Goal: Task Accomplishment & Management: Manage account settings

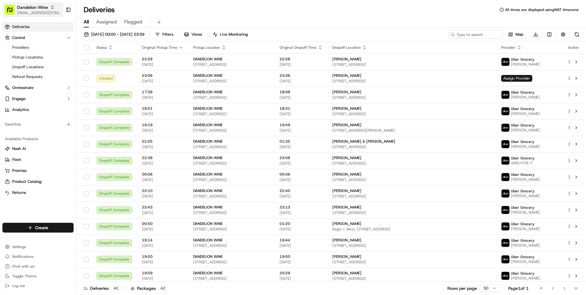
click at [41, 8] on span "Dandelion Wine" at bounding box center [32, 7] width 31 height 6
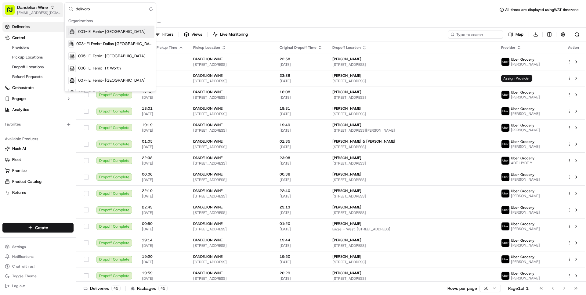
type input "delivorol"
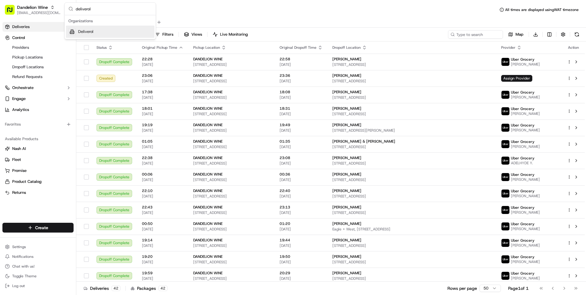
type input "deliverol"
click at [90, 31] on span "Deliverol" at bounding box center [85, 31] width 15 height 5
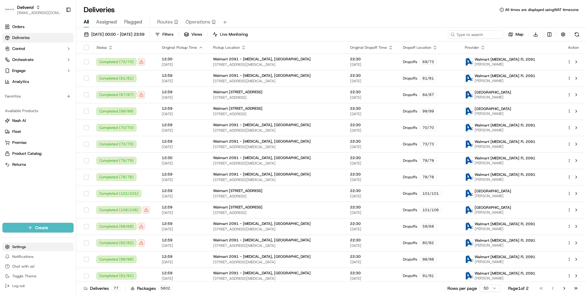
click at [21, 248] on html "Deliverol [EMAIL_ADDRESS][DOMAIN_NAME] Toggle Sidebar Orders Deliveries Control…" at bounding box center [293, 147] width 586 height 295
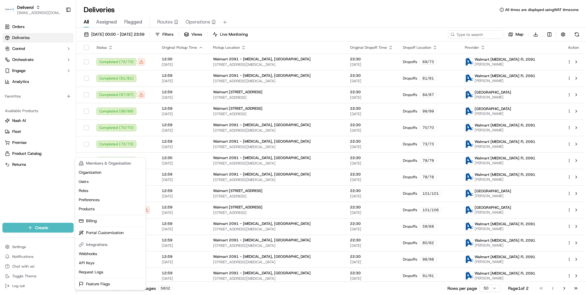
click at [27, 181] on html "Deliverol wisdom@usenash.com Toggle Sidebar Orders Deliveries Control Orchestra…" at bounding box center [293, 147] width 586 height 295
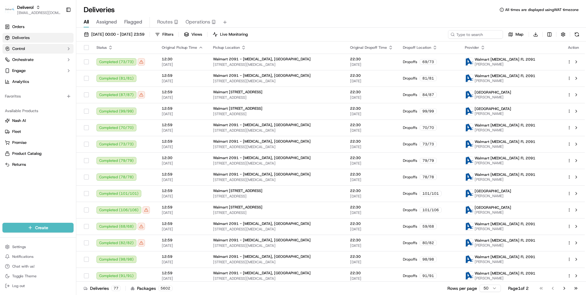
click at [38, 49] on button "Control" at bounding box center [37, 49] width 71 height 10
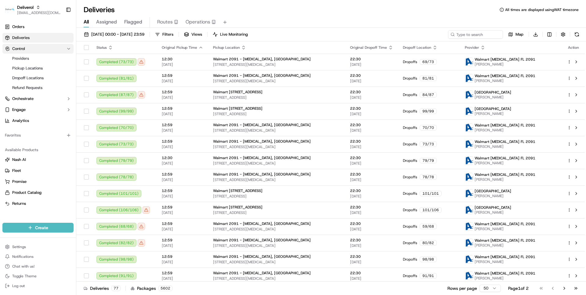
click at [38, 49] on button "Control" at bounding box center [37, 49] width 71 height 10
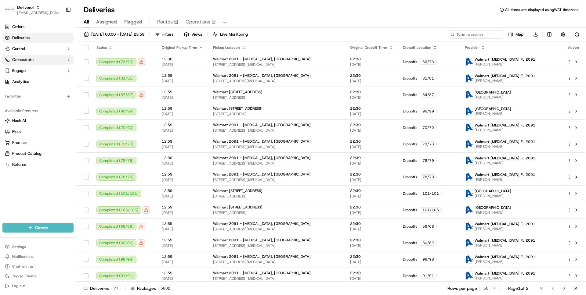
click at [33, 59] on span "Orchestrate" at bounding box center [22, 59] width 21 height 5
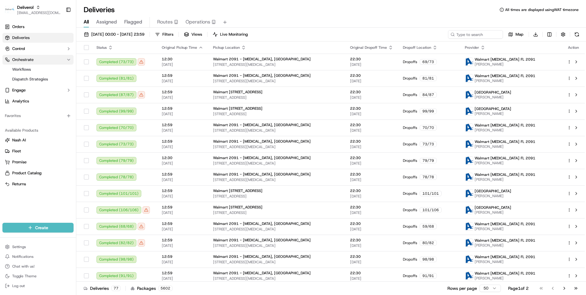
click at [33, 59] on span "Orchestrate" at bounding box center [22, 59] width 21 height 5
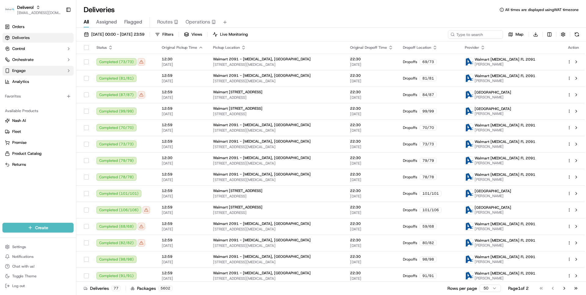
click at [32, 72] on button "Engage" at bounding box center [37, 71] width 71 height 10
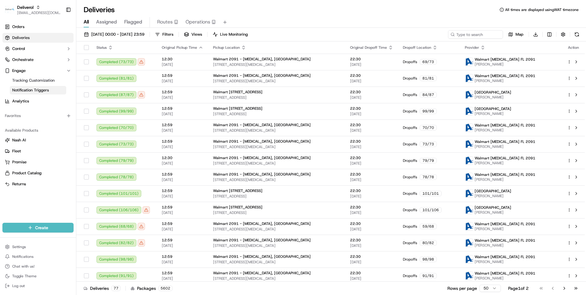
click at [29, 89] on span "Notification Triggers" at bounding box center [30, 90] width 37 height 5
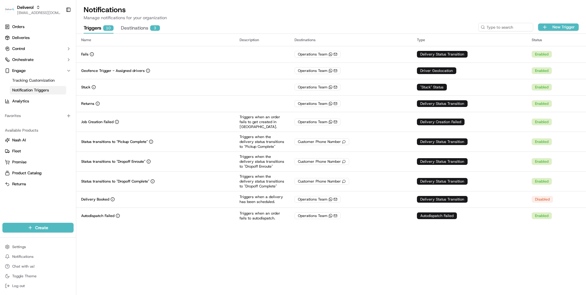
click at [216, 250] on div "Name Description Destinations Type Status Fails Operations Team WhatsApp Delive…" at bounding box center [330, 164] width 509 height 261
click at [232, 264] on div "Name Description Destinations Type Status Fails Operations Team WhatsApp Delive…" at bounding box center [330, 164] width 509 height 261
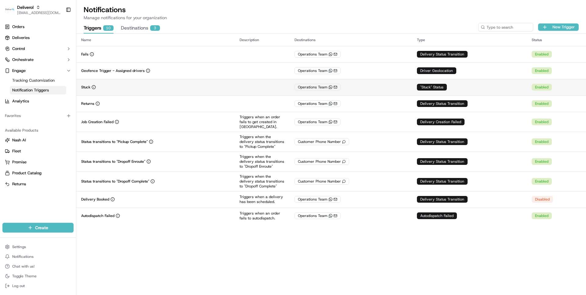
click at [189, 85] on div "Stuck" at bounding box center [155, 87] width 149 height 5
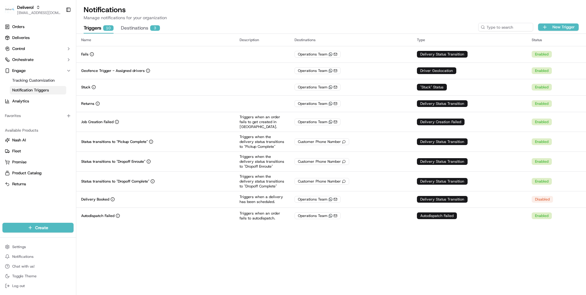
click at [138, 33] on button "Destinations 3" at bounding box center [140, 28] width 39 height 10
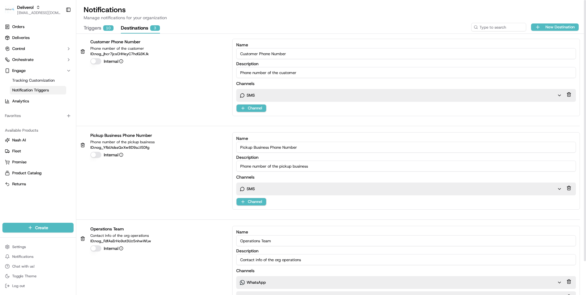
scroll to position [38, 0]
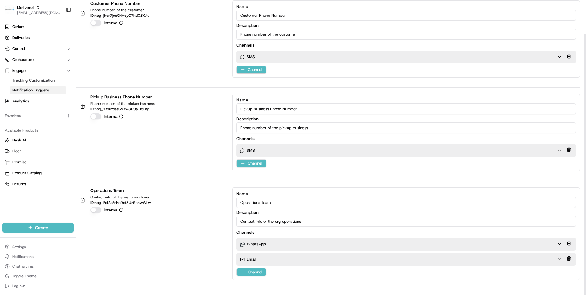
click at [328, 244] on div "WhatsApp WhatsApp" at bounding box center [398, 244] width 317 height 5
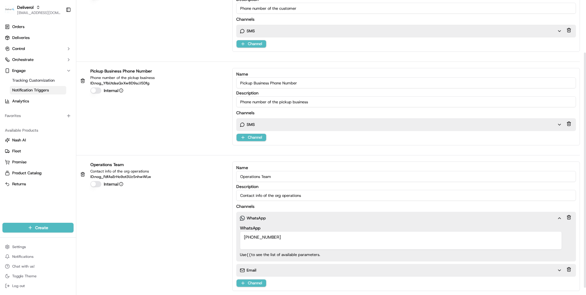
scroll to position [66, 0]
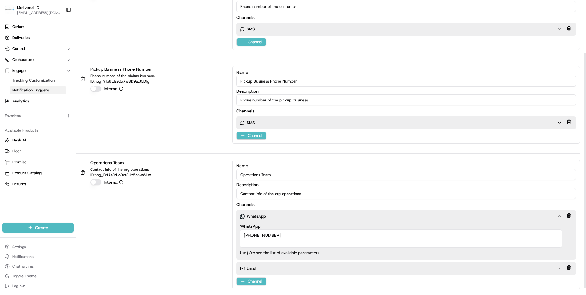
click at [279, 269] on div "Email" at bounding box center [398, 268] width 317 height 5
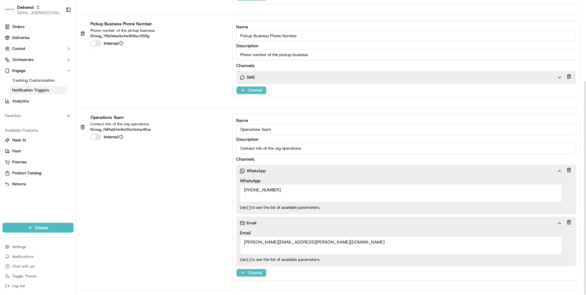
scroll to position [0, 0]
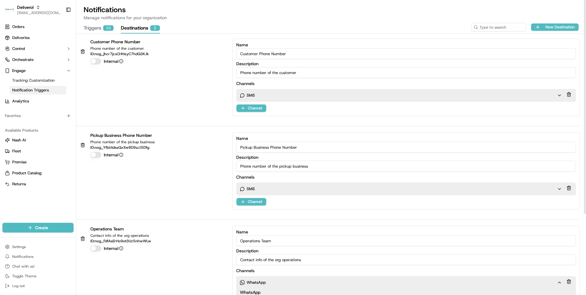
click at [96, 26] on button "Triggers 10" at bounding box center [99, 28] width 30 height 10
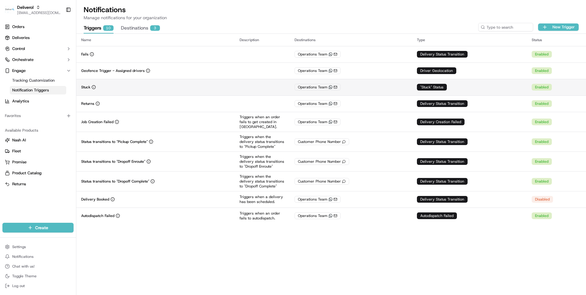
click at [147, 86] on div "Stuck" at bounding box center [155, 87] width 149 height 5
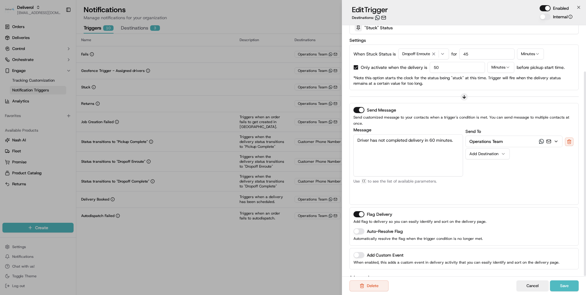
scroll to position [57, 0]
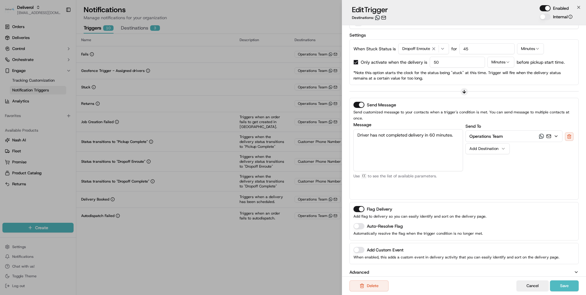
click at [366, 269] on p "Advanced" at bounding box center [359, 272] width 20 height 6
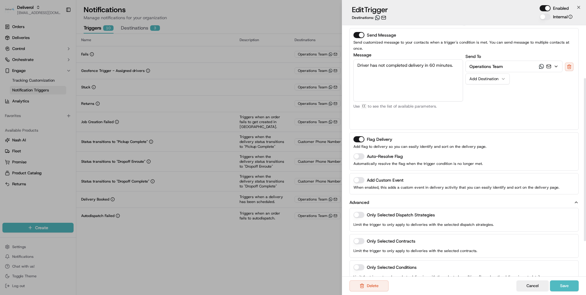
scroll to position [136, 0]
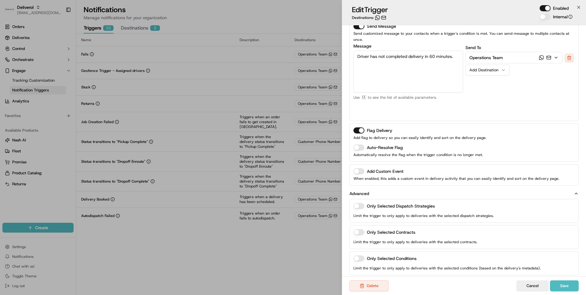
click at [575, 193] on icon "button" at bounding box center [576, 193] width 2 height 1
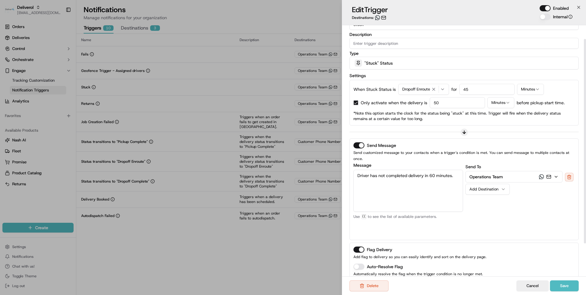
scroll to position [0, 0]
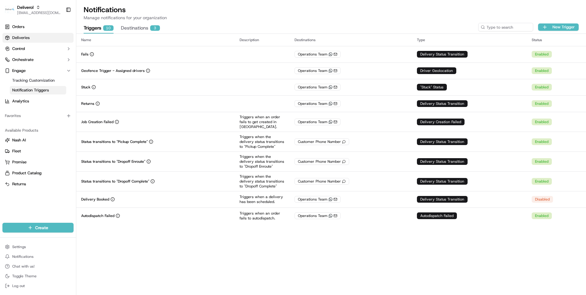
click at [23, 38] on span "Deliveries" at bounding box center [20, 37] width 17 height 5
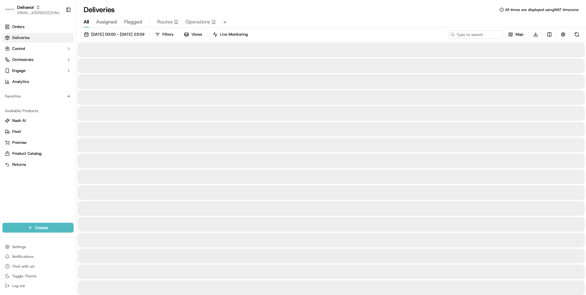
click at [139, 34] on span "01/09/2025 00:00 - 21/09/2025 23:59" at bounding box center [117, 34] width 53 height 5
click at [127, 34] on span "01/09/2025 00:00 - 21/09/2025 23:59" at bounding box center [117, 34] width 53 height 5
click at [122, 34] on span "01/09/2025 00:00 - 21/09/2025 23:59" at bounding box center [117, 34] width 53 height 5
click at [116, 34] on span "01/09/2025 00:00 - 21/09/2025 23:59" at bounding box center [117, 34] width 53 height 5
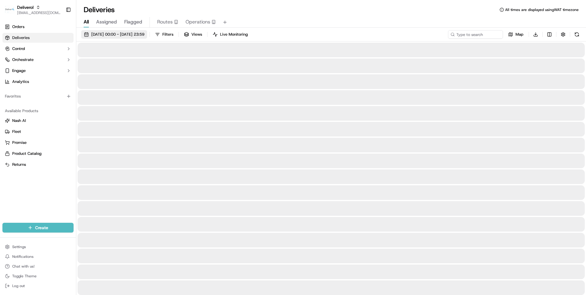
click at [144, 35] on span "01/09/2025 00:00 - 21/09/2025 23:59" at bounding box center [117, 34] width 53 height 5
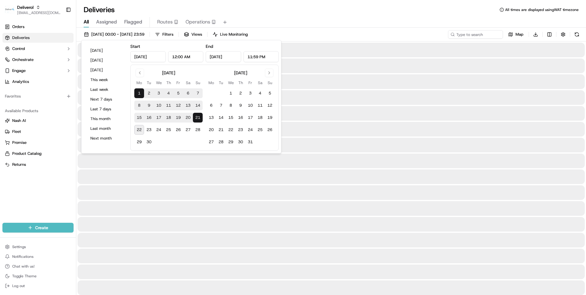
click at [138, 129] on button "22" at bounding box center [139, 130] width 10 height 10
type input "[DATE]"
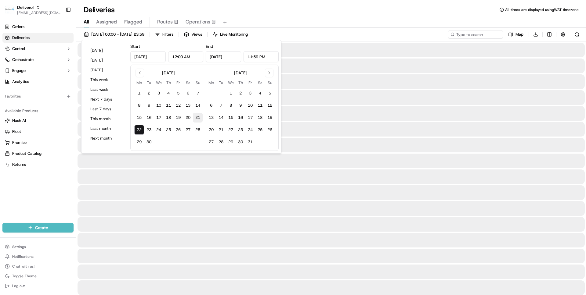
click at [200, 116] on button "21" at bounding box center [198, 118] width 10 height 10
type input "Sep 21, 2025"
click at [307, 14] on div "Deliveries All times are displayed using WAT timezone" at bounding box center [330, 10] width 509 height 10
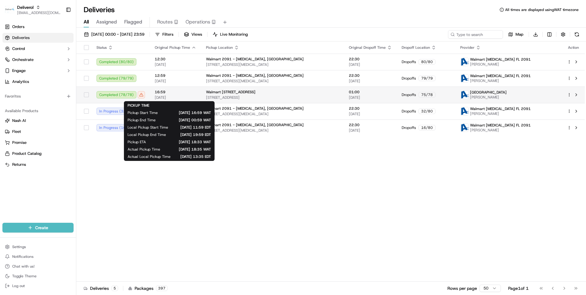
click at [193, 95] on span "[DATE]" at bounding box center [175, 97] width 41 height 5
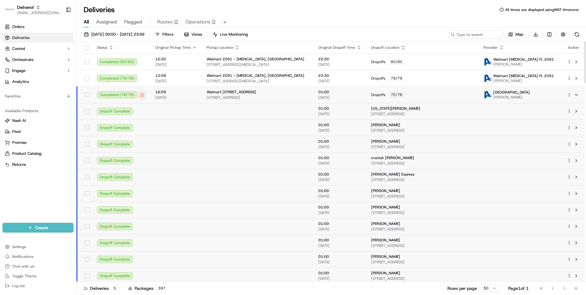
click at [193, 95] on span "[DATE]" at bounding box center [175, 97] width 41 height 5
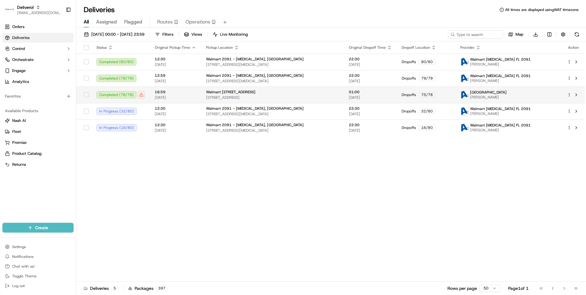
click at [569, 94] on html "Deliverol wisdom@usenash.com Toggle Sidebar Orders Deliveries Control Orchestra…" at bounding box center [293, 147] width 586 height 295
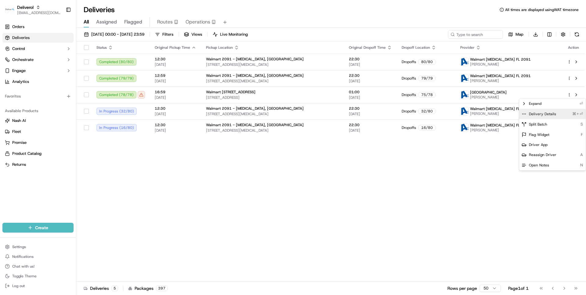
click at [543, 115] on span "Delivery Details" at bounding box center [542, 114] width 27 height 5
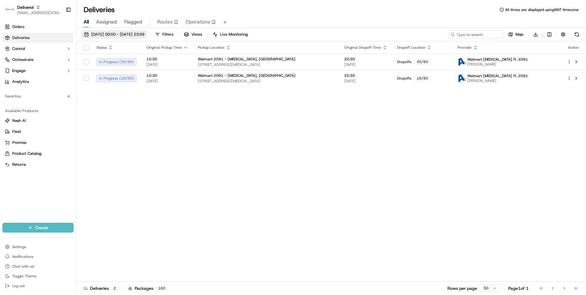
click at [116, 34] on span "22/09/2025 00:00 - 22/09/2025 23:59" at bounding box center [117, 34] width 53 height 5
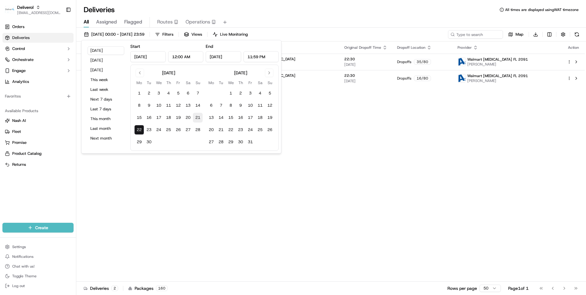
click at [199, 118] on button "21" at bounding box center [198, 118] width 10 height 10
type input "Sep 21, 2025"
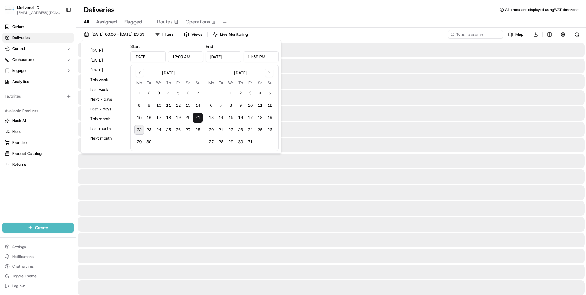
click at [288, 15] on div "All Assigned Flagged Routes Operations" at bounding box center [330, 21] width 509 height 13
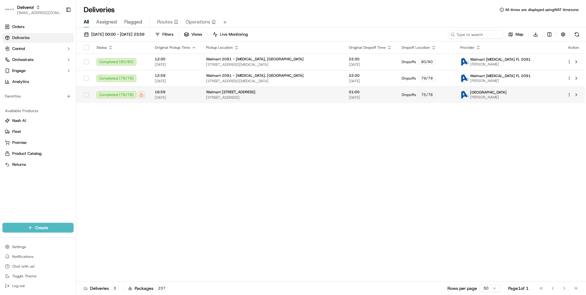
click at [201, 98] on td "Walmart 3311 - Miami Gardens, FL 19501 NW 27TH AVE, MIAMI GARDENS, FL 33056, US" at bounding box center [272, 95] width 143 height 16
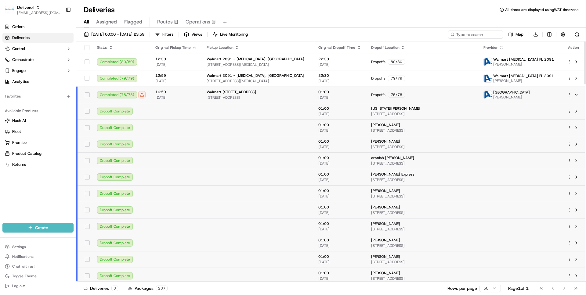
click at [202, 98] on td "Walmart 3311 - Miami Gardens, FL 19501 NW 27TH AVE, MIAMI GARDENS, FL 33056, US" at bounding box center [258, 95] width 112 height 16
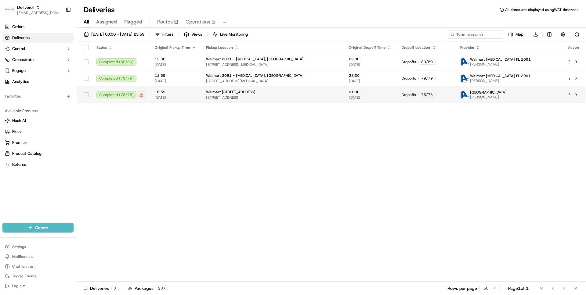
click at [569, 94] on html "Deliverol wisdom@usenash.com Toggle Sidebar Orders Deliveries Control Orchestra…" at bounding box center [293, 147] width 586 height 295
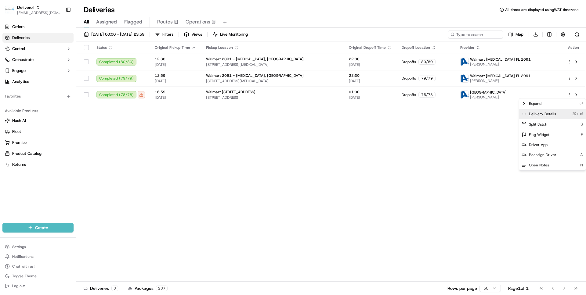
click at [539, 114] on span "Delivery Details" at bounding box center [542, 114] width 27 height 5
click at [143, 148] on html "Deliverol wisdom@usenash.com Toggle Sidebar Orders Deliveries Control Orchestra…" at bounding box center [293, 147] width 586 height 295
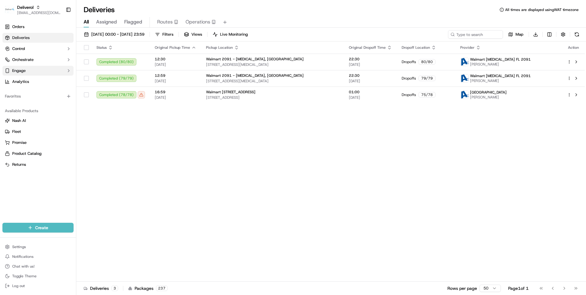
click at [31, 69] on button "Engage" at bounding box center [37, 71] width 71 height 10
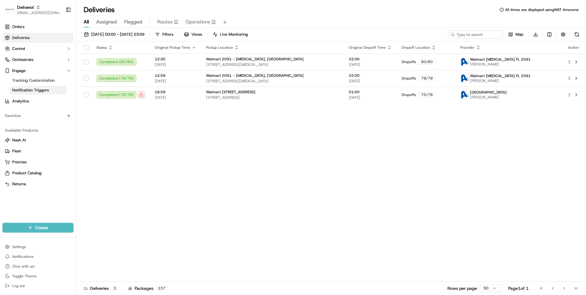
click at [24, 91] on span "Notification Triggers" at bounding box center [30, 90] width 37 height 5
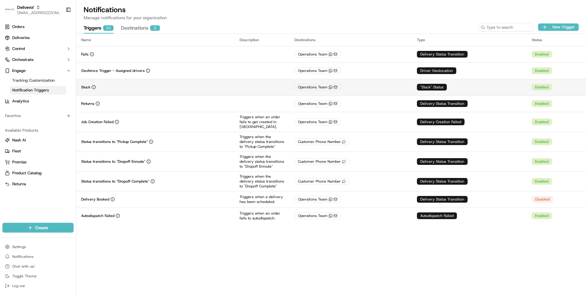
click at [149, 86] on div "Stuck" at bounding box center [155, 87] width 149 height 5
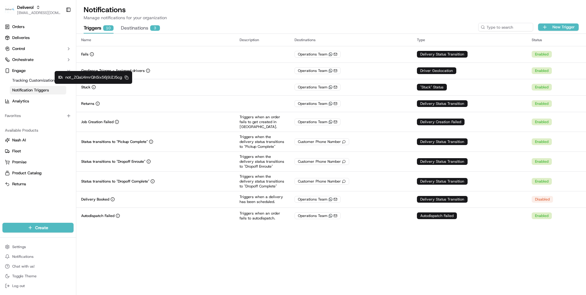
click at [127, 78] on icon "button" at bounding box center [126, 78] width 4 height 4
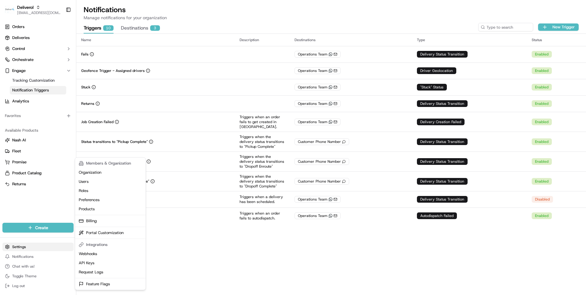
click at [15, 244] on html "Deliverol wisdom@usenash.com Toggle Sidebar Orders Deliveries Control Orchestra…" at bounding box center [293, 147] width 586 height 295
click at [92, 251] on link "Webhooks" at bounding box center [110, 254] width 68 height 9
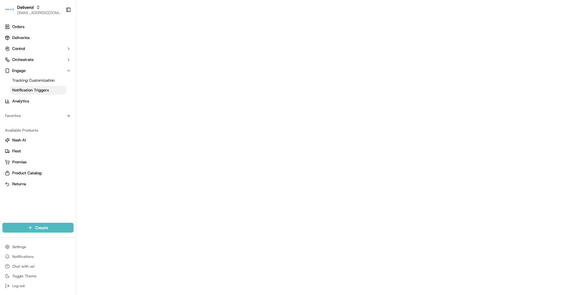
click at [46, 91] on span "Notification Triggers" at bounding box center [30, 90] width 37 height 5
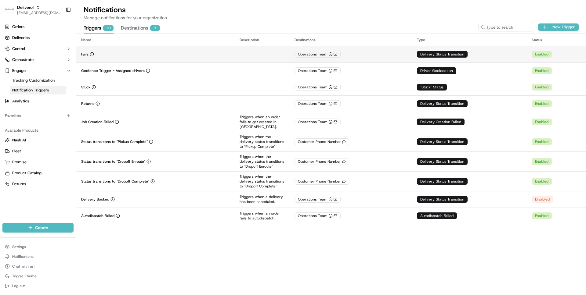
click at [164, 58] on td "Fails" at bounding box center [155, 54] width 158 height 16
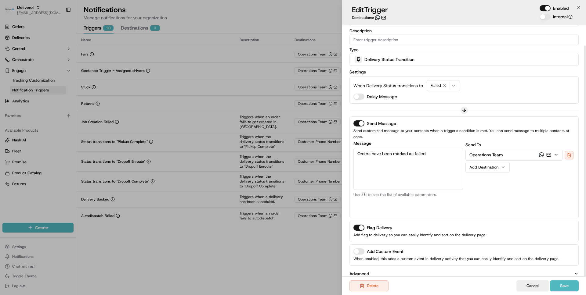
scroll to position [22, 0]
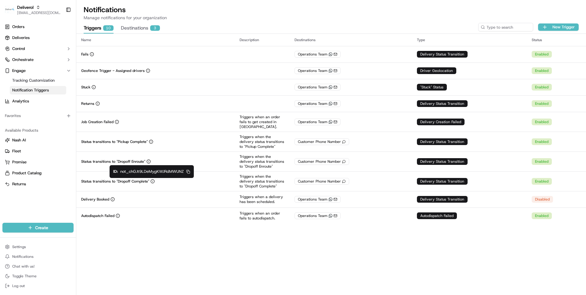
click at [189, 173] on icon "button" at bounding box center [188, 172] width 4 height 4
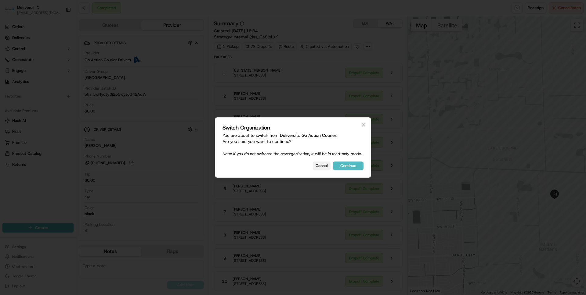
click at [323, 170] on button "Cancel" at bounding box center [322, 166] width 18 height 9
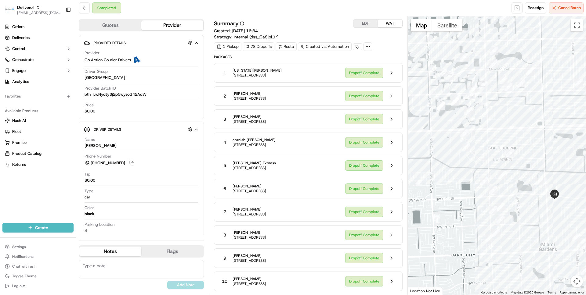
click at [265, 8] on div "Completed Reassign Cancel Batch" at bounding box center [330, 8] width 509 height 16
click at [282, 70] on span "[US_STATE][PERSON_NAME]" at bounding box center [256, 70] width 49 height 5
click at [320, 75] on div "1 [US_STATE][PERSON_NAME] [STREET_ADDRESS]" at bounding box center [279, 72] width 121 height 11
click at [391, 73] on button at bounding box center [392, 73] width 12 height 12
click at [266, 97] on span "[STREET_ADDRESS]" at bounding box center [249, 98] width 34 height 5
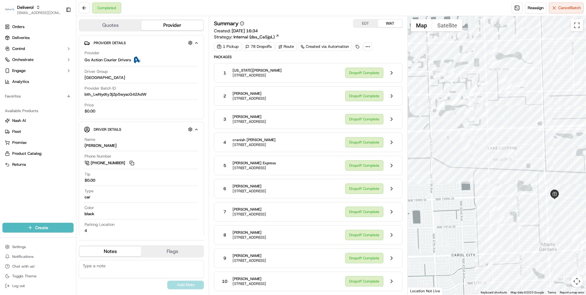
click at [266, 97] on span "[STREET_ADDRESS]" at bounding box center [249, 98] width 34 height 5
click at [328, 91] on div "2 [PERSON_NAME] [STREET_ADDRESS]" at bounding box center [279, 96] width 121 height 11
click at [390, 98] on button at bounding box center [392, 96] width 12 height 12
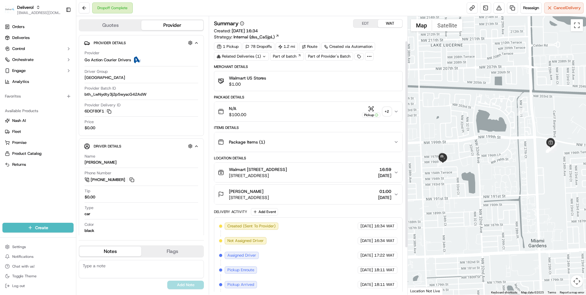
scroll to position [96, 0]
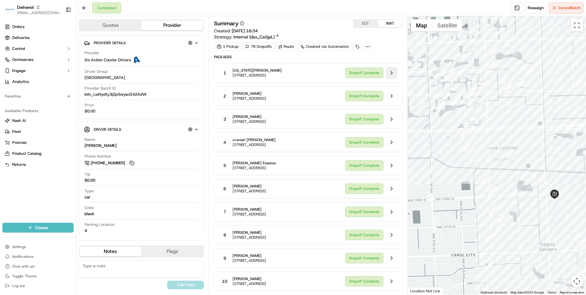
click at [391, 76] on button at bounding box center [392, 73] width 12 height 12
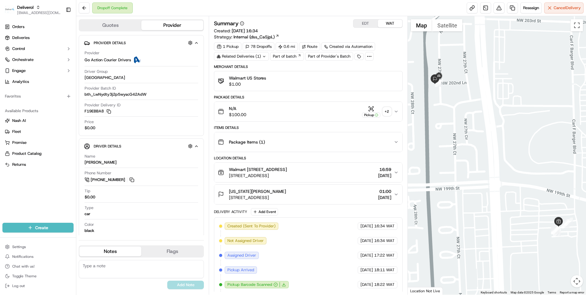
click at [387, 59] on div "1 Pickup 78 Dropoffs 0.6 mi Route Created via Automation Related Deliveries (1)…" at bounding box center [308, 51] width 188 height 18
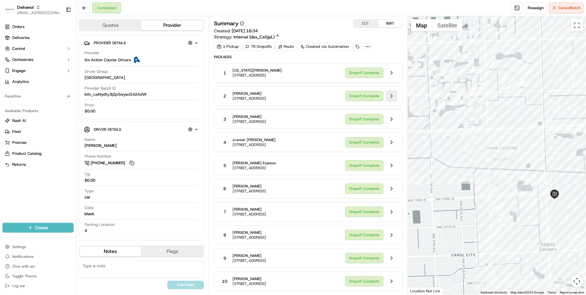
click at [390, 98] on button at bounding box center [392, 96] width 12 height 12
click at [390, 122] on button at bounding box center [392, 119] width 12 height 12
click at [392, 71] on button at bounding box center [392, 73] width 12 height 12
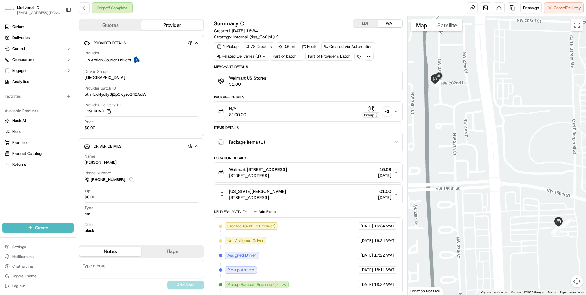
click at [224, 7] on div "Dropoff Complete Reassign Cancel Delivery" at bounding box center [330, 8] width 509 height 16
